Goal: Answer question/provide support: Answer question/provide support

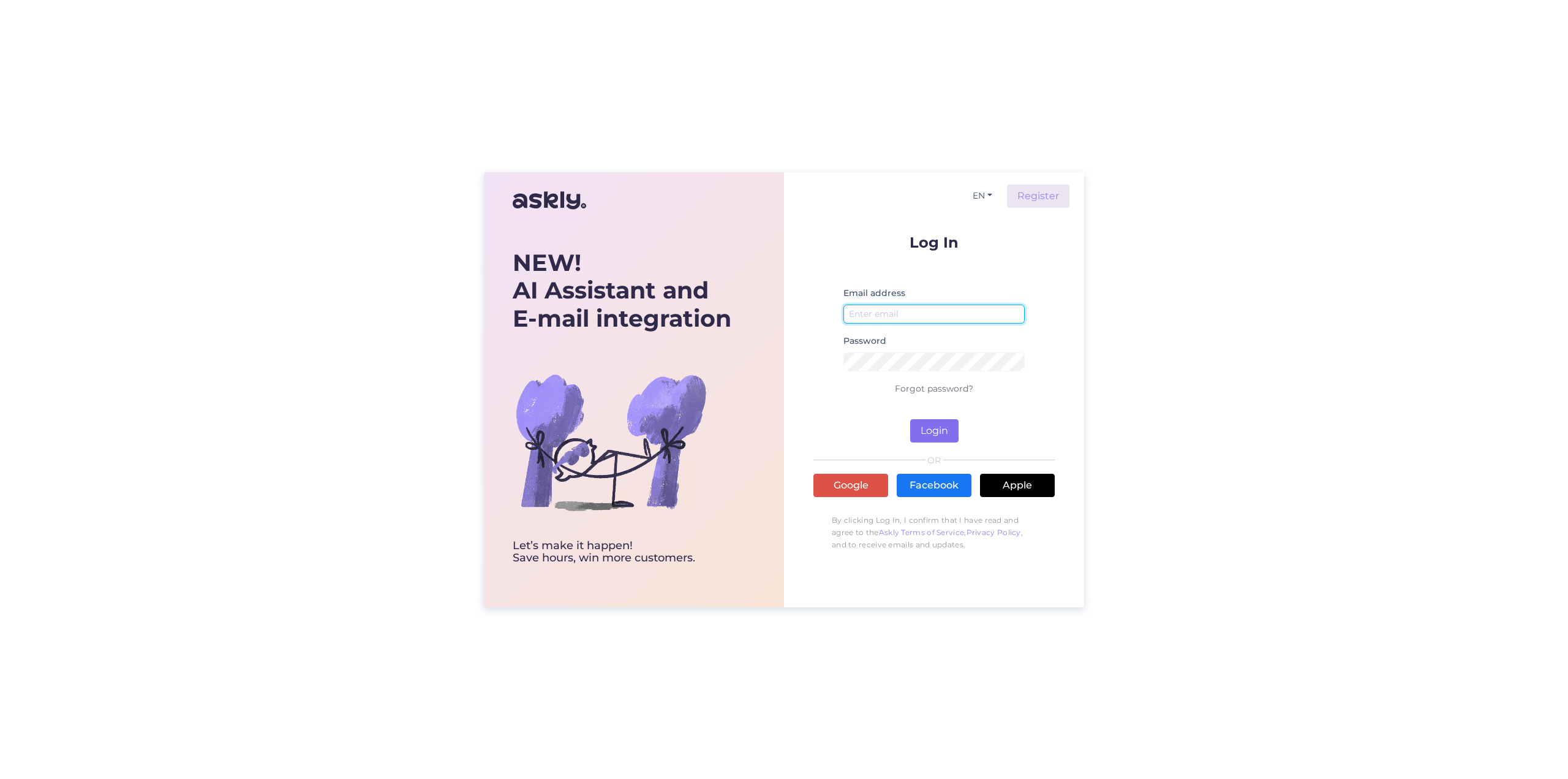
type input "[PERSON_NAME][EMAIL_ADDRESS][DOMAIN_NAME]"
click at [939, 427] on button "Login" at bounding box center [934, 430] width 48 height 23
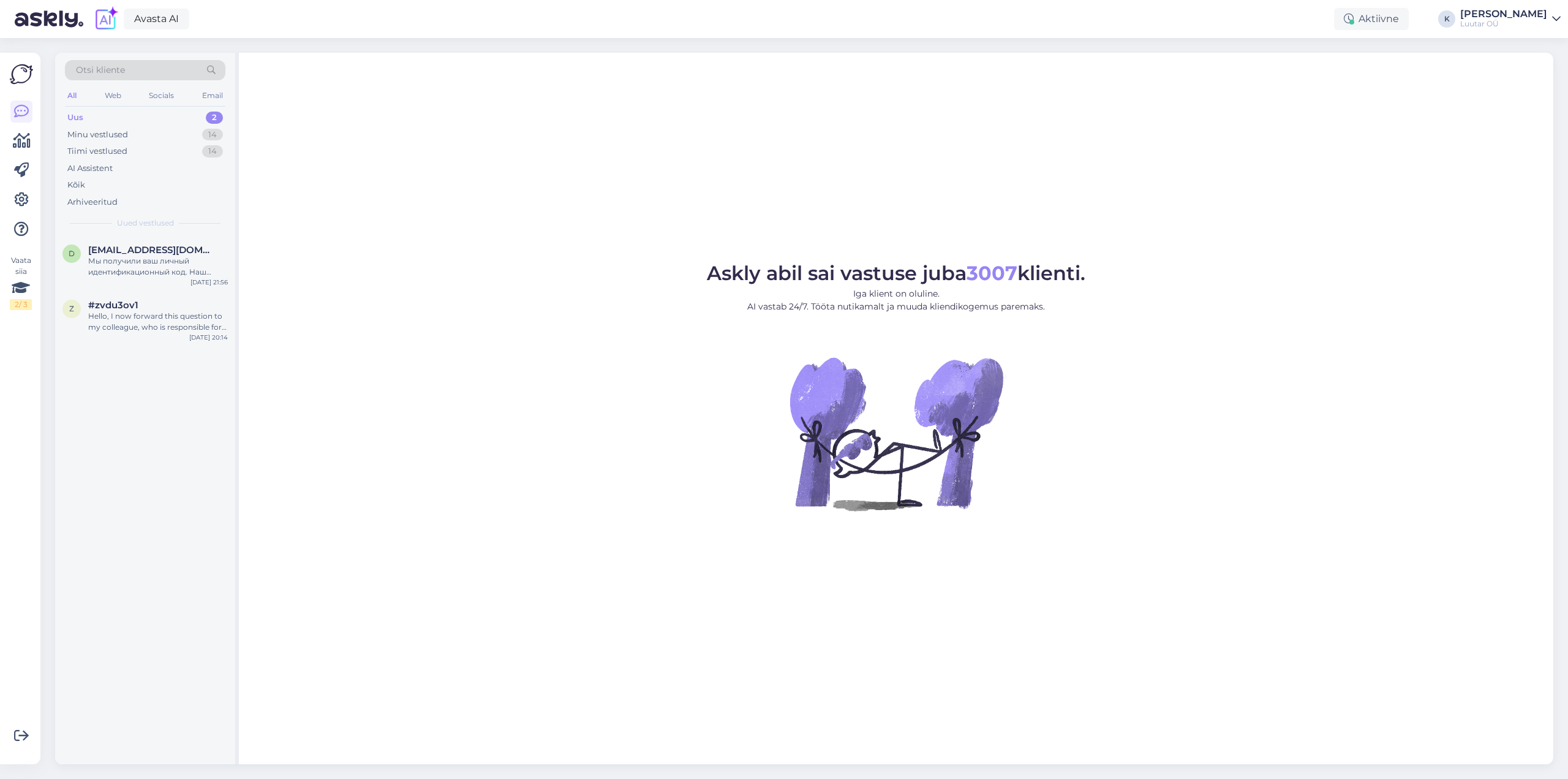
click at [79, 114] on div "Uus" at bounding box center [75, 117] width 16 height 12
click at [107, 248] on span "[EMAIL_ADDRESS][DOMAIN_NAME]" at bounding box center [152, 250] width 128 height 11
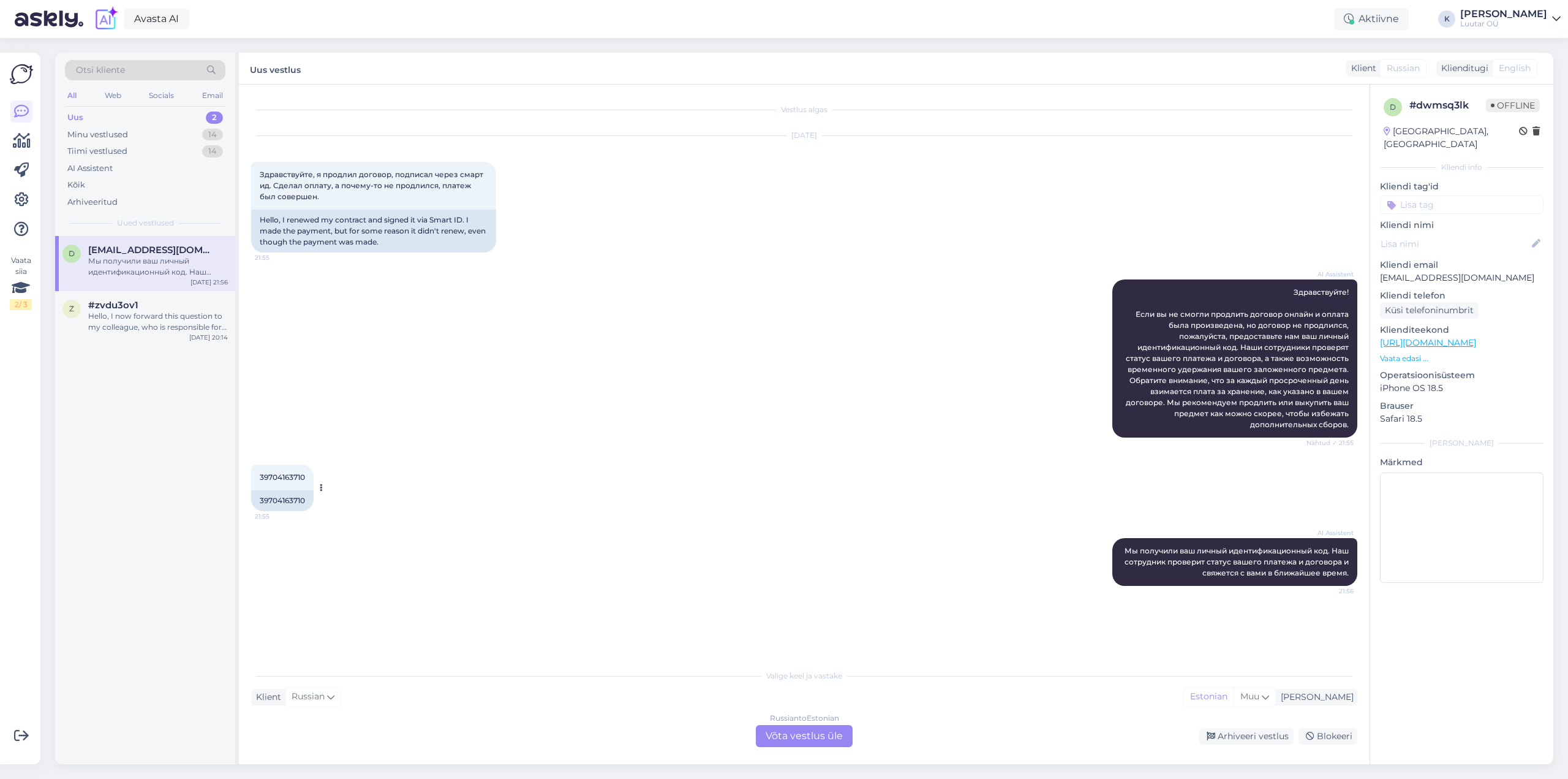
click at [284, 475] on span "39704163710" at bounding box center [282, 477] width 46 height 9
copy div "39704163710 21:55"
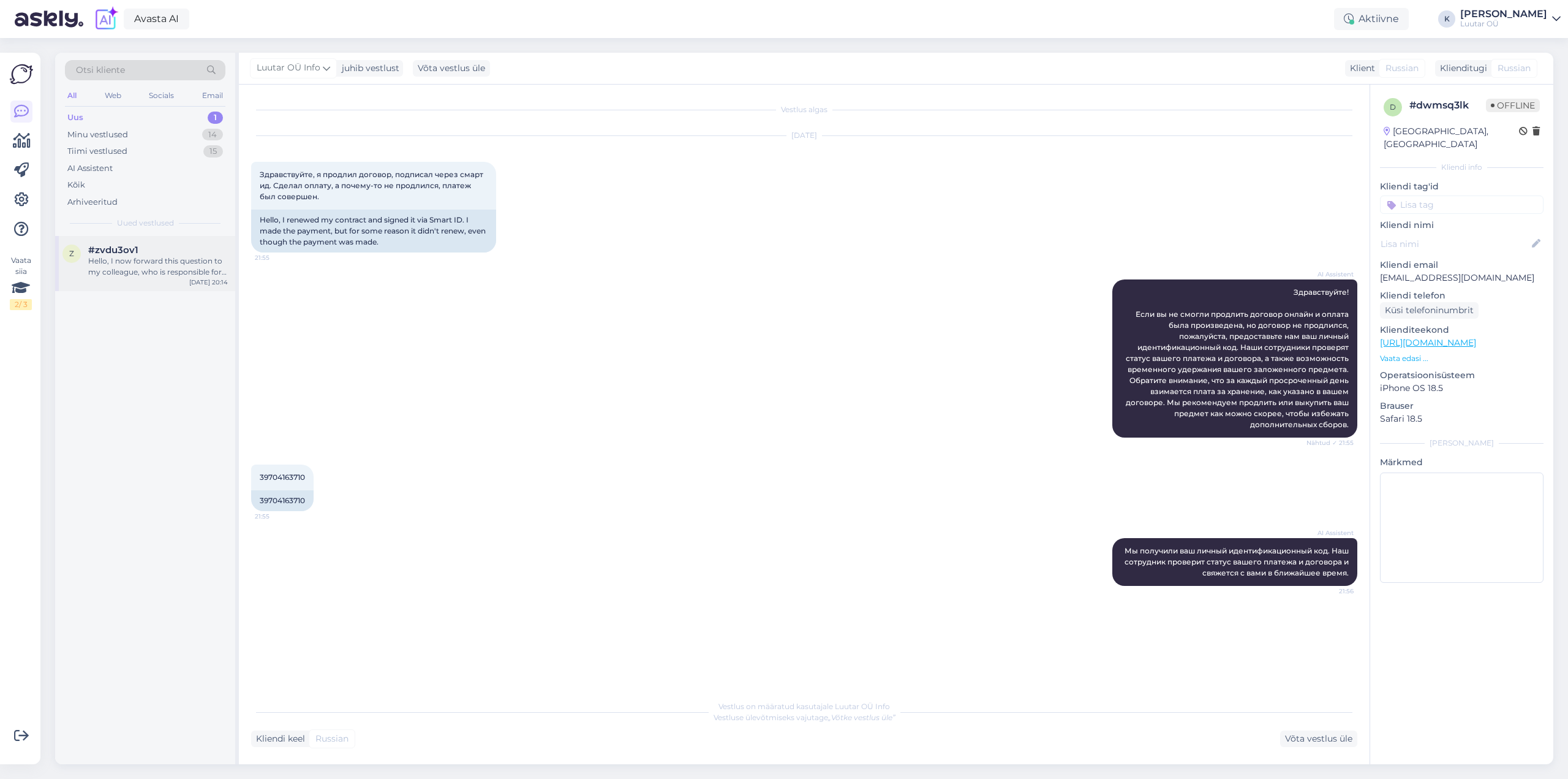
click at [138, 265] on div "Hello, I now forward this question to my colleague, who is responsible for this…" at bounding box center [158, 266] width 140 height 22
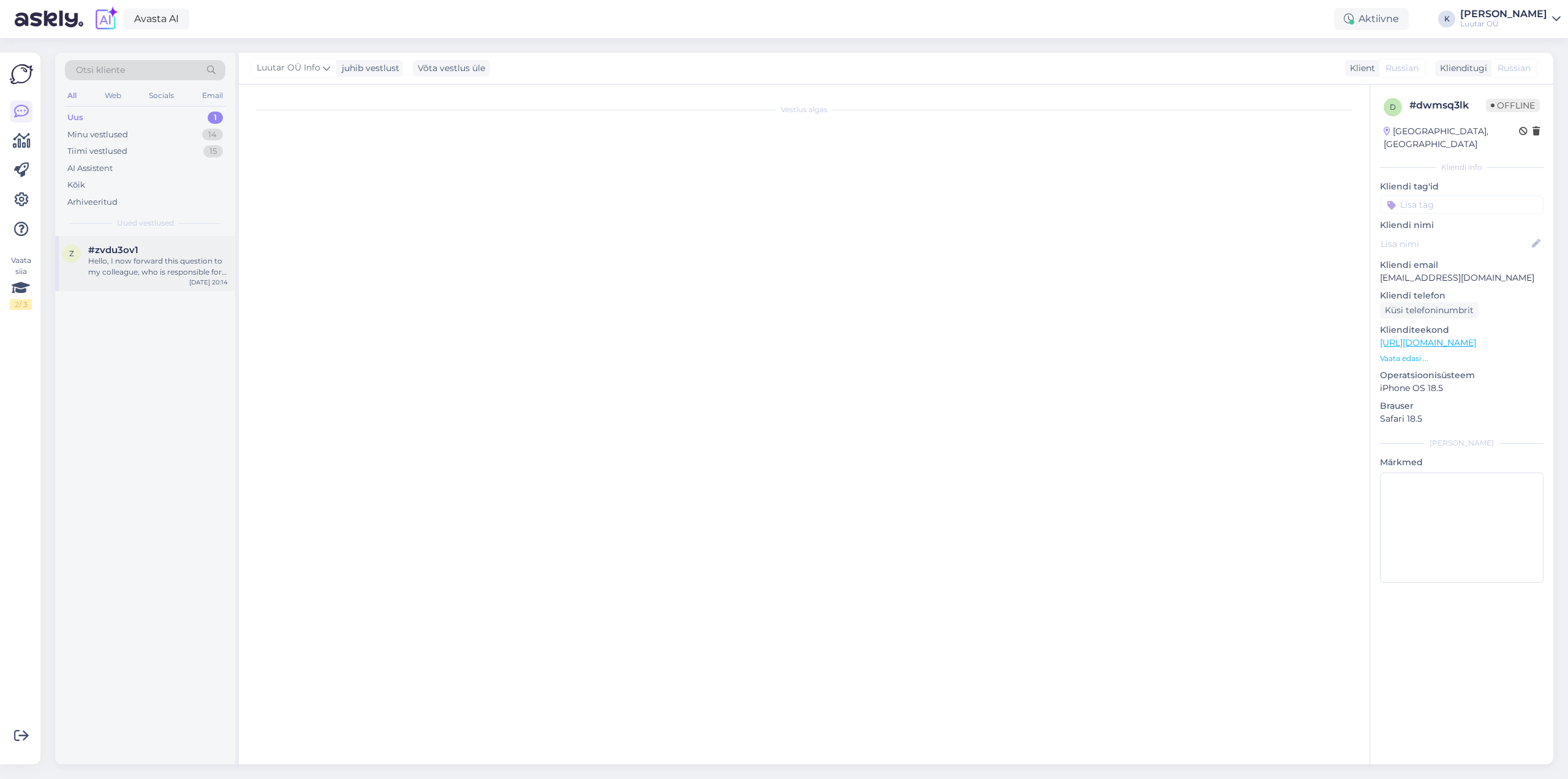
scroll to position [51, 0]
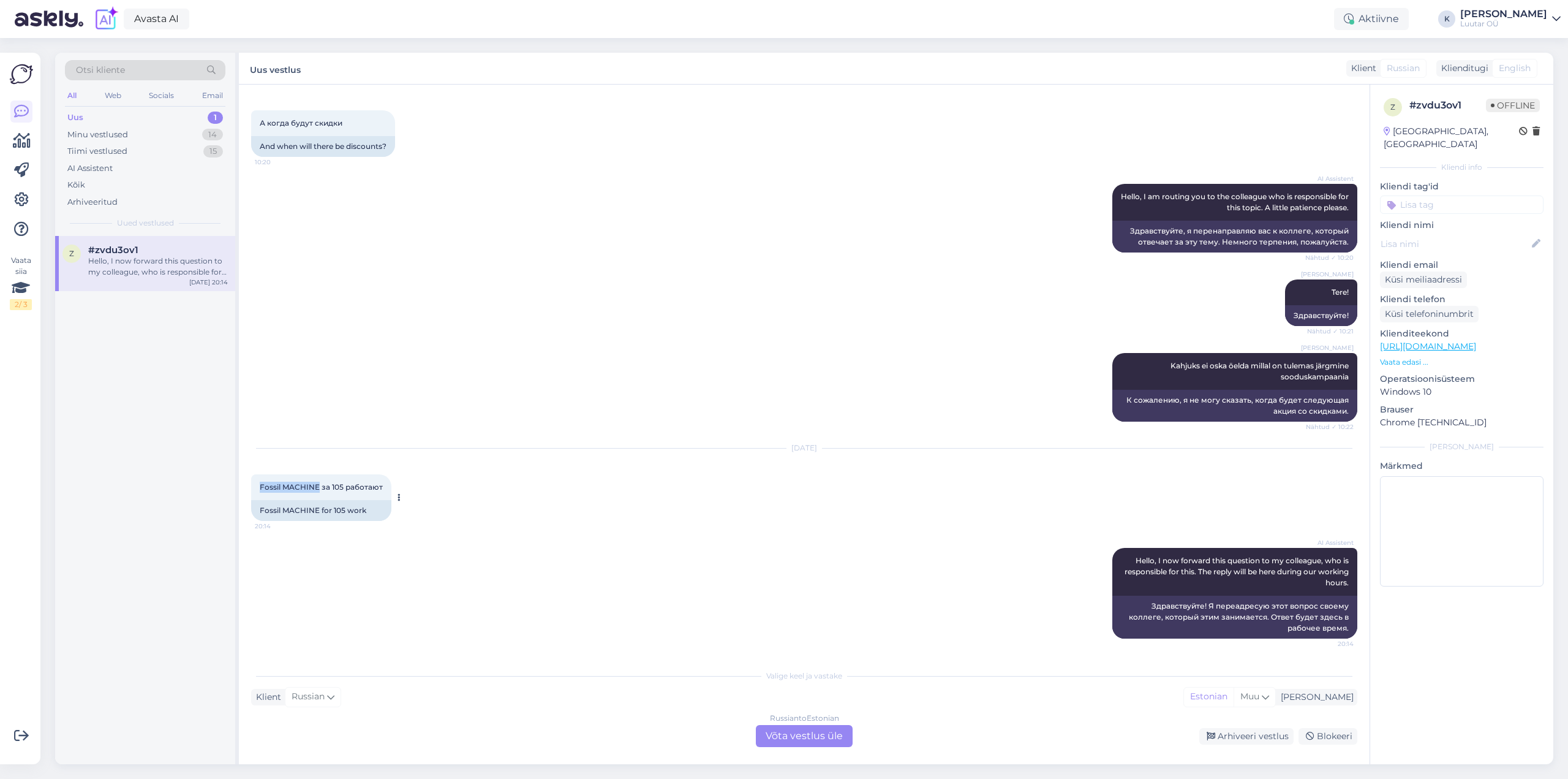
drag, startPoint x: 257, startPoint y: 482, endPoint x: 316, endPoint y: 485, distance: 59.1
click at [316, 485] on div "Fossil MACHINE за 105 работают 20:14" at bounding box center [321, 487] width 140 height 26
copy span "Fossil MACHINE"
click at [301, 486] on span "Fossil MACHINE за 105 работают" at bounding box center [321, 486] width 123 height 9
drag, startPoint x: 257, startPoint y: 481, endPoint x: 382, endPoint y: 490, distance: 125.3
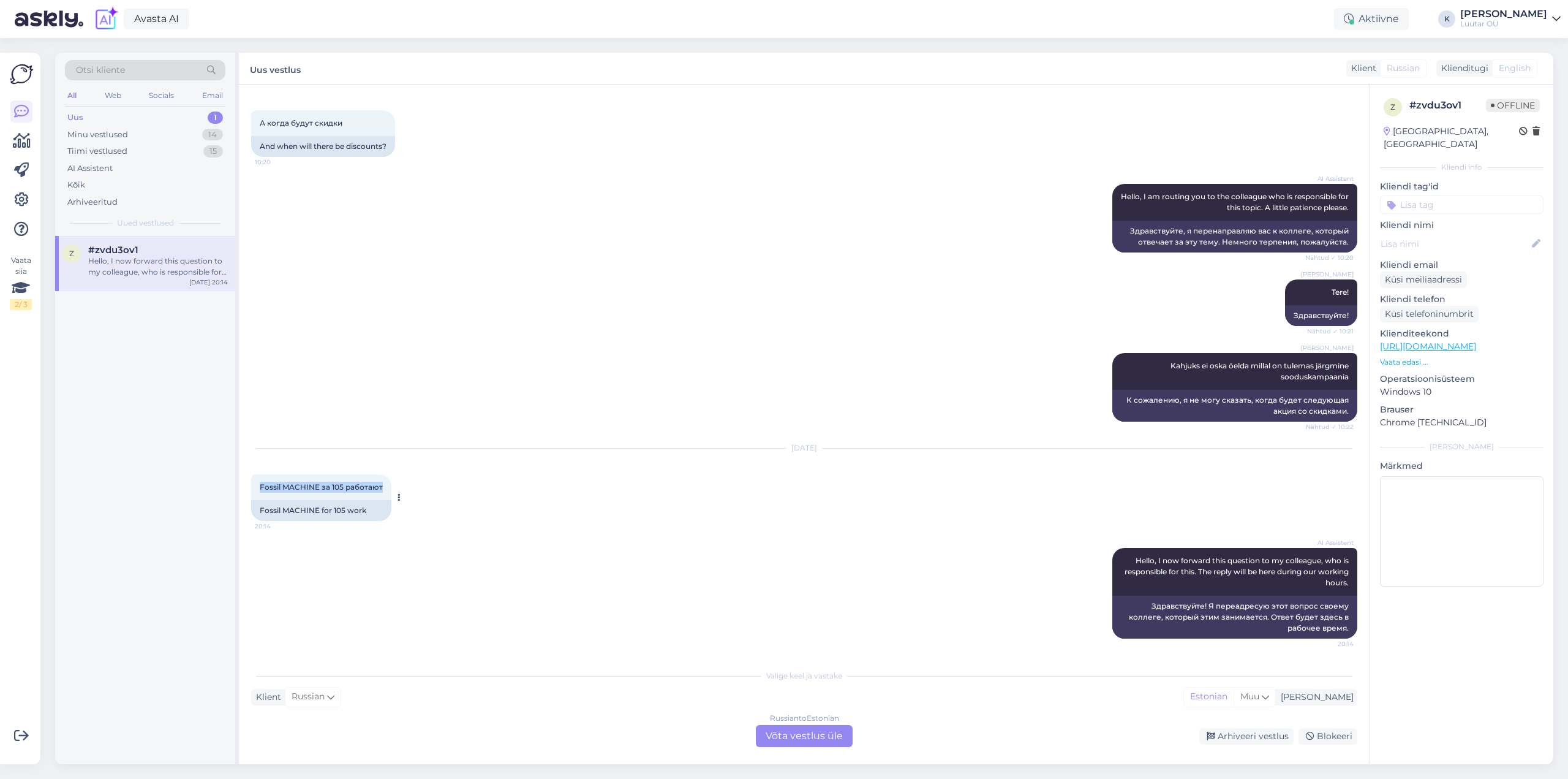
click at [382, 490] on div "Fossil MACHINE за 105 работают 20:14" at bounding box center [321, 487] width 140 height 26
copy span "Fossil MACHINE за 105 работают"
click at [796, 731] on div "Russian to Estonian Võta vestlus üle" at bounding box center [804, 735] width 97 height 22
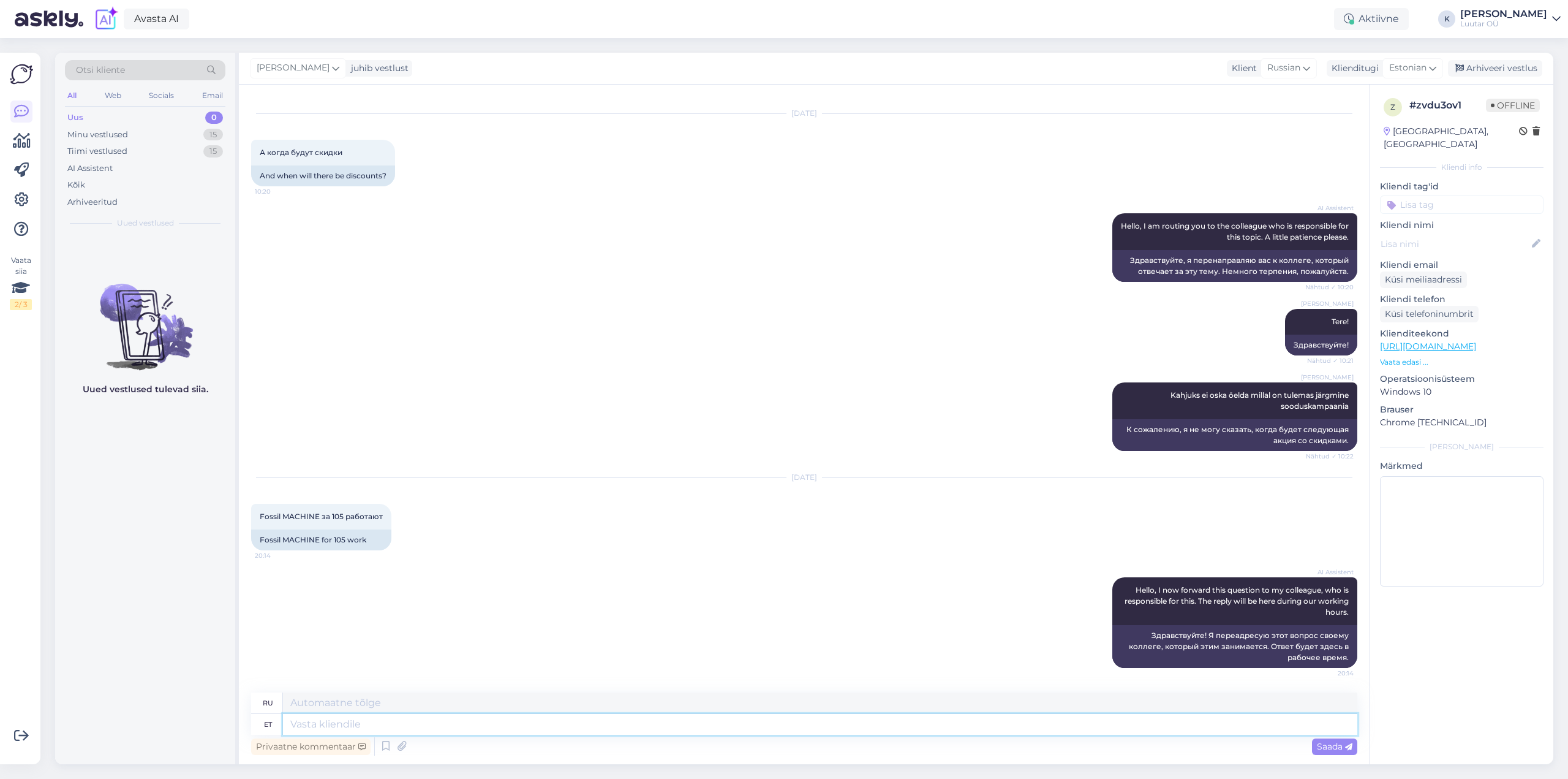
click at [403, 726] on textarea at bounding box center [819, 724] width 1074 height 21
type textarea "Tere!"
type textarea "Привет!"
type textarea "Te"
type textarea "Ты"
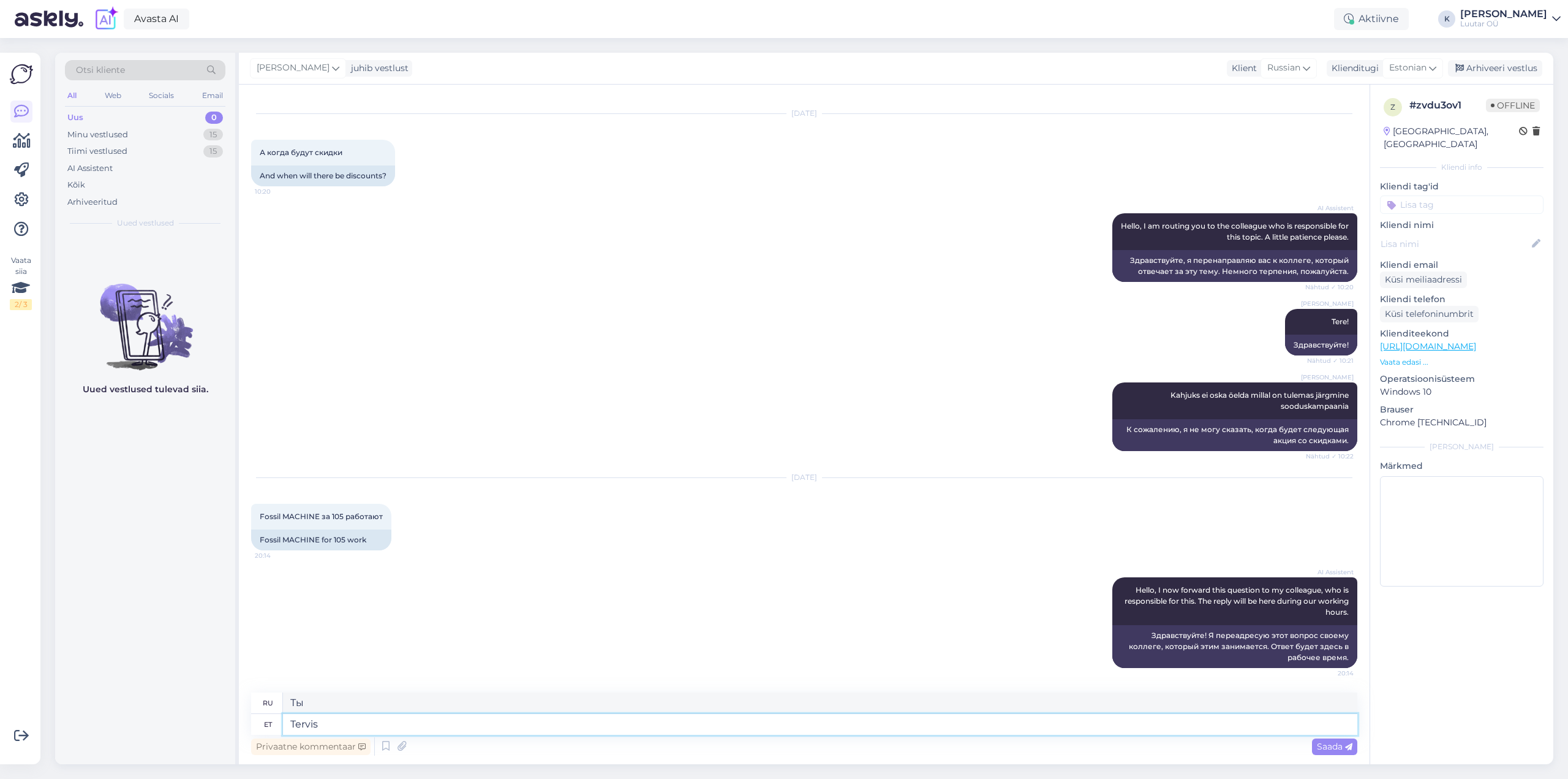
type textarea "Tervist"
type textarea "Здоровье"
type textarea "Tervist!"
type textarea "Ваше здоровье!"
type textarea "T"
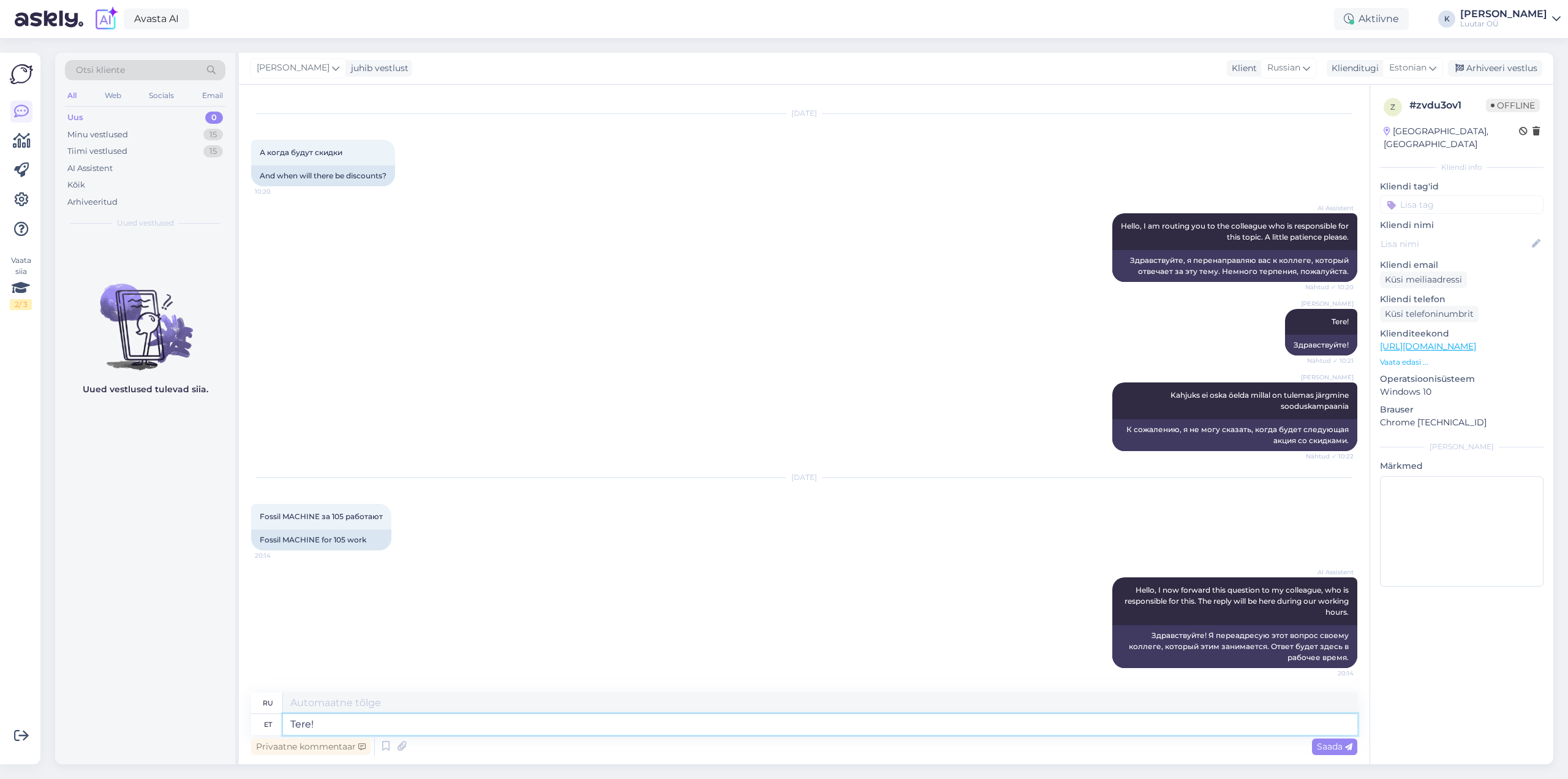
type textarea "Tere!"
type textarea "Привет!"
type textarea "Tere! [GEOGRAPHIC_DATA]"
type textarea "Привет! Да."
type textarea "Tere! Jah kell t"
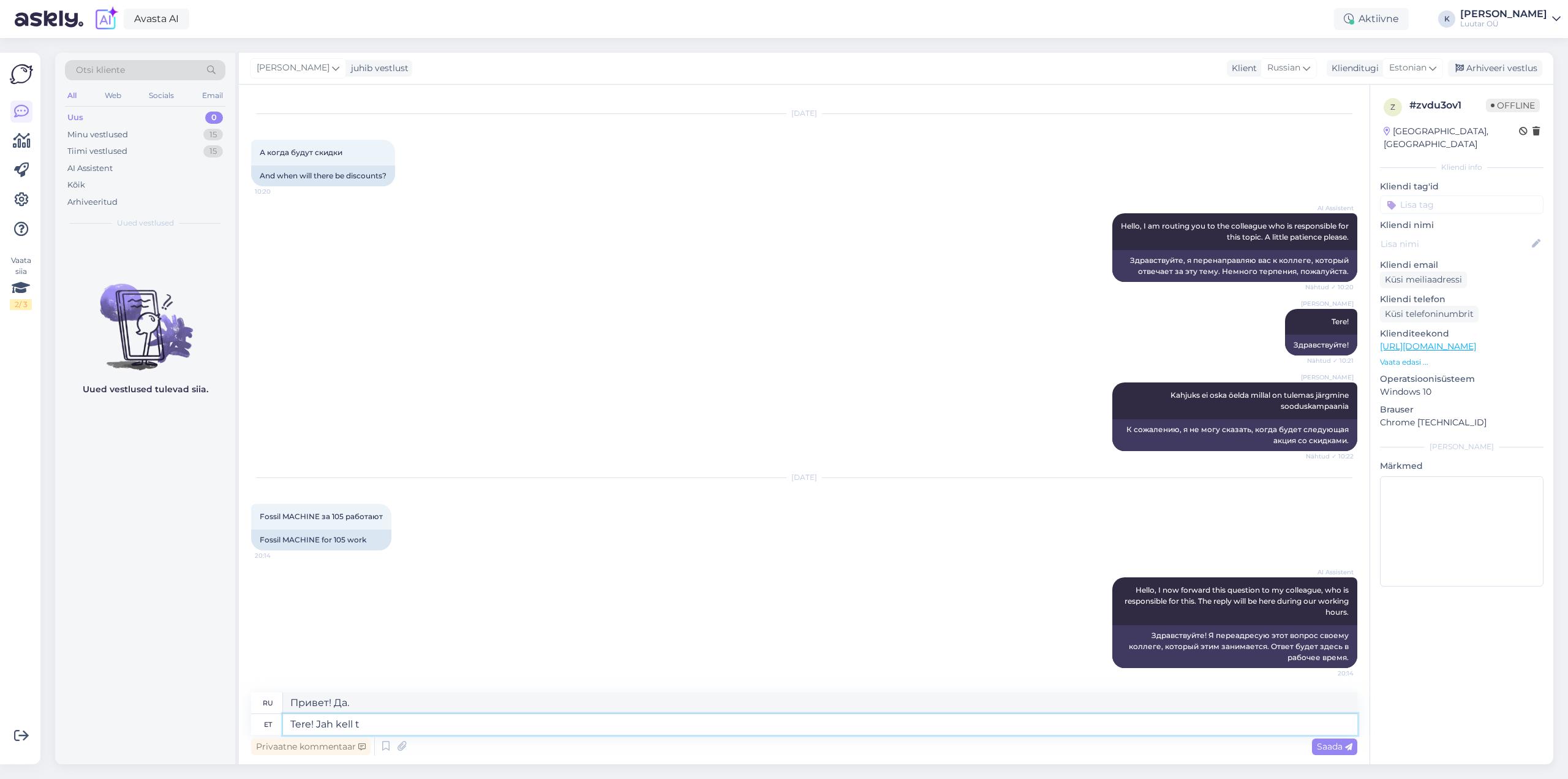
type textarea "Здравствуйте! Да, в"
type textarea "Tere! Jah kell töötab."
type textarea "Здравствуйте! Да, часы работают."
type textarea "Tere! Jah kell töötab."
click at [1341, 746] on span "Saada" at bounding box center [1334, 747] width 36 height 11
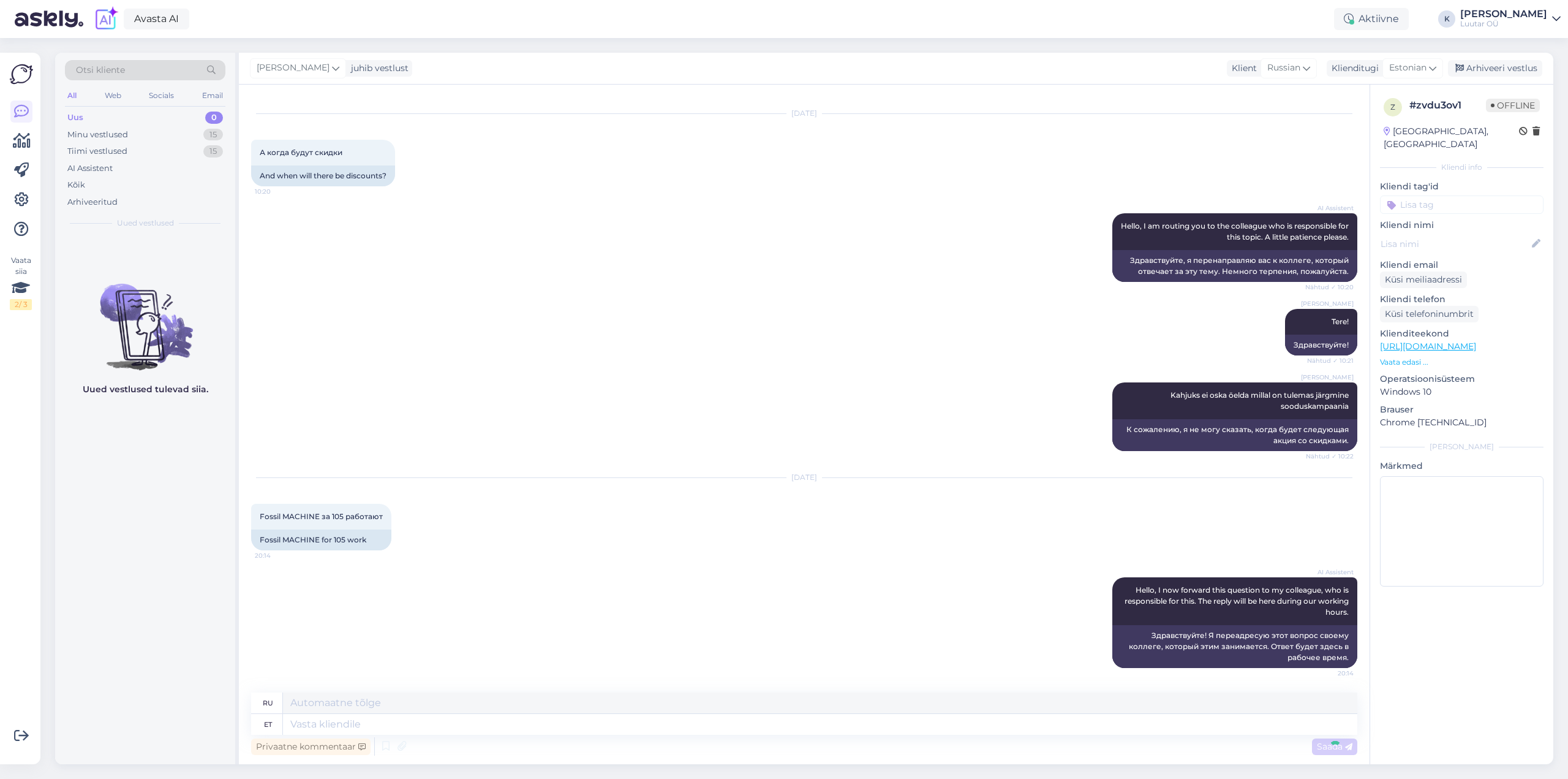
scroll to position [121, 0]
